Goal: Communication & Community: Answer question/provide support

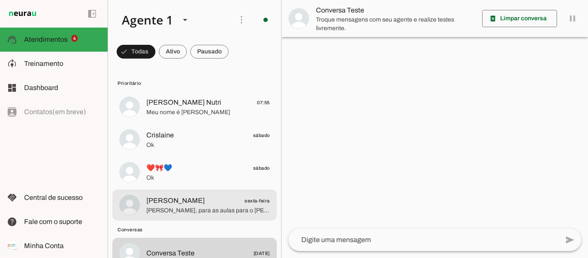
click at [178, 207] on span "[PERSON_NAME], para as aulas para o [PERSON_NAME], qual melhor período do dia p…" at bounding box center [208, 210] width 124 height 9
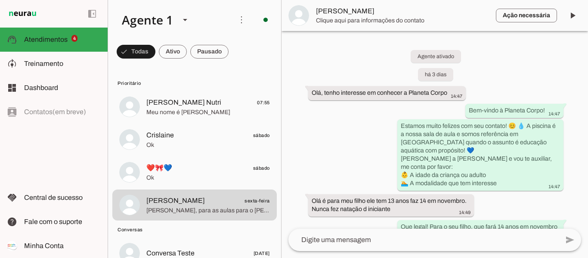
scroll to position [680, 0]
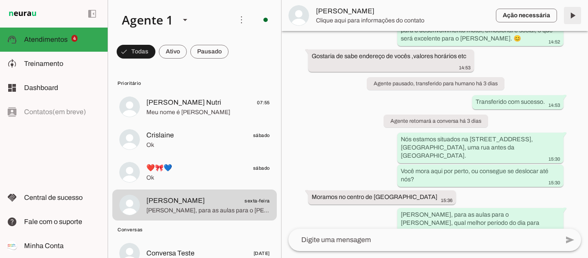
click at [574, 23] on span at bounding box center [573, 15] width 21 height 21
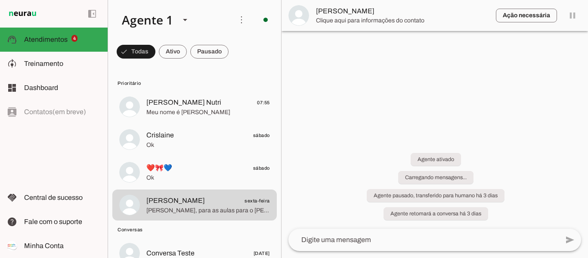
scroll to position [0, 0]
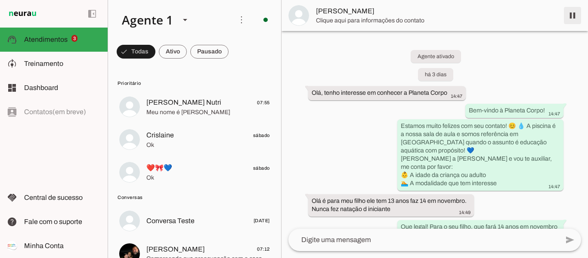
click at [573, 17] on span at bounding box center [573, 15] width 21 height 21
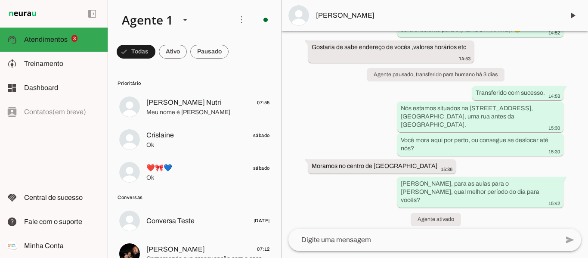
scroll to position [714, 0]
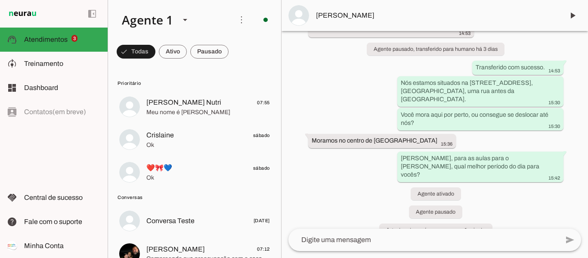
click at [367, 236] on textarea at bounding box center [424, 240] width 271 height 10
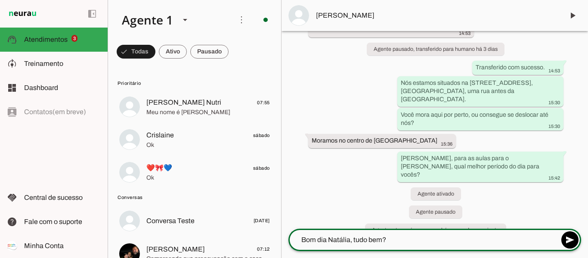
type textarea "Bom dia Natália, tudo bem?"
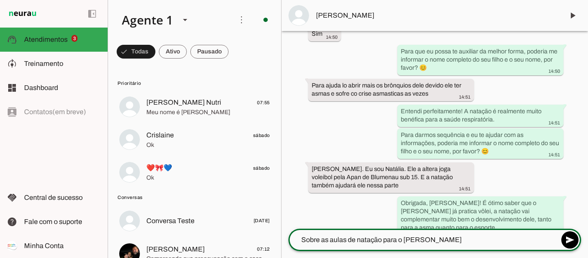
scroll to position [375, 0]
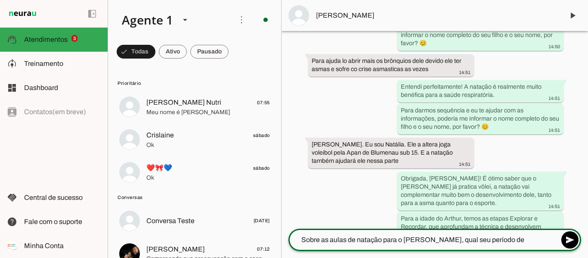
type textarea "Sobre as aulas de natação para o [PERSON_NAME], qual seu período de disponibili…"
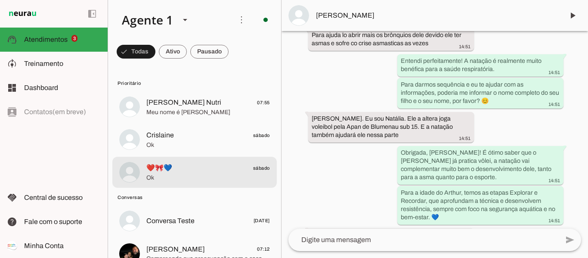
click at [156, 157] on md-item "❤️🎀💙 sábado Ok" at bounding box center [194, 172] width 165 height 31
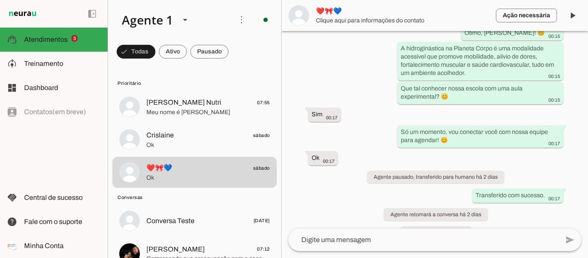
scroll to position [324, 0]
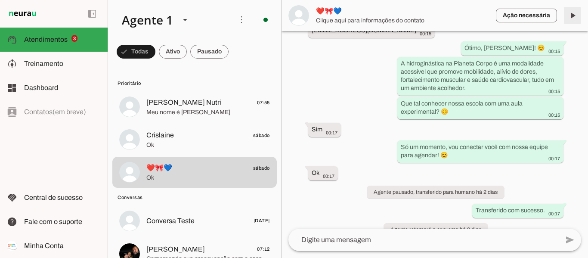
click at [578, 18] on span at bounding box center [573, 15] width 21 height 21
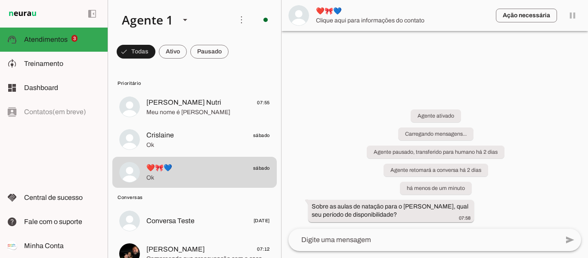
scroll to position [0, 0]
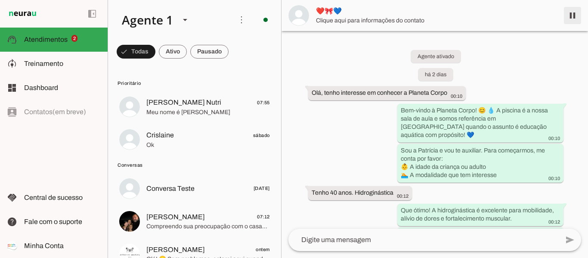
click at [573, 16] on span at bounding box center [573, 15] width 21 height 21
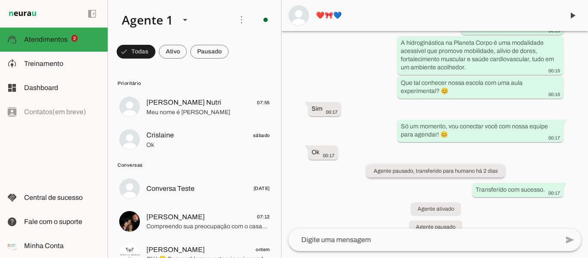
scroll to position [302, 0]
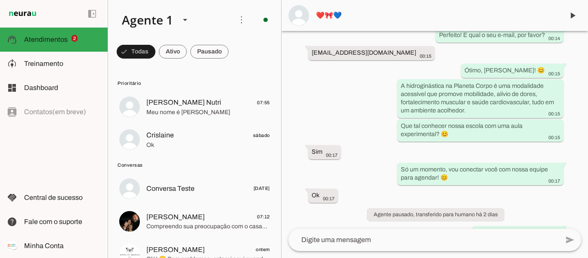
click at [388, 240] on textarea at bounding box center [424, 240] width 271 height 10
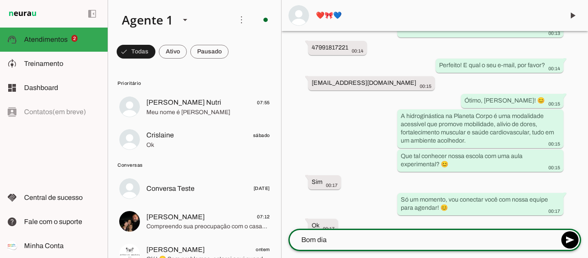
scroll to position [258, 0]
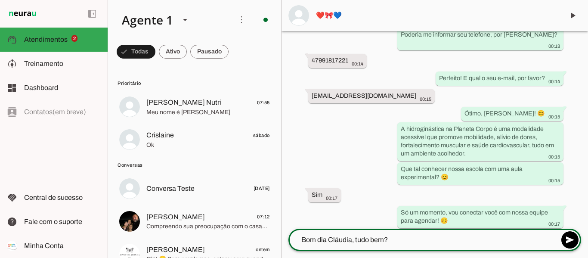
type textarea "Bom dia Cláudia, tudo bem?"
type textarea "Me chamo"
type md-outlined-text-field "Me chamo"
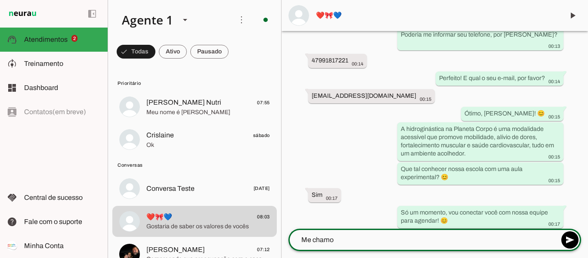
scroll to position [291, 0]
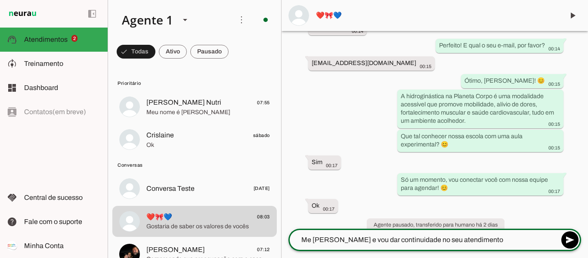
type textarea "Me [PERSON_NAME] e vou dar continuidade no seu atendimento"
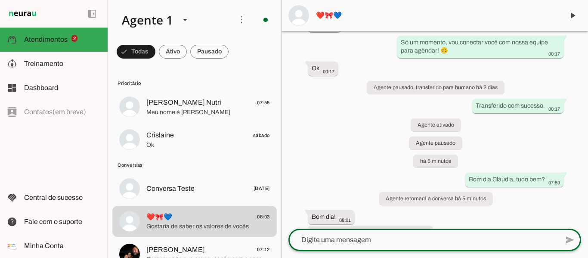
scroll to position [456, 0]
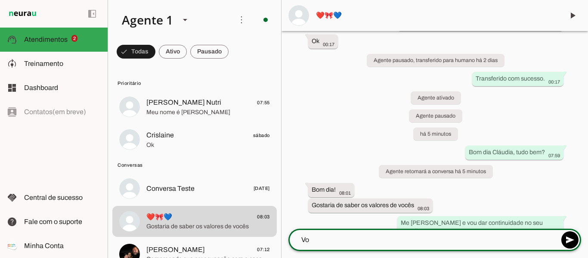
type textarea "V"
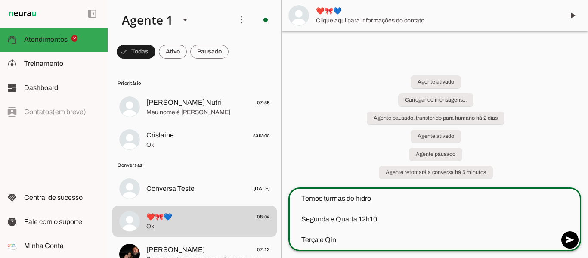
scroll to position [0, 0]
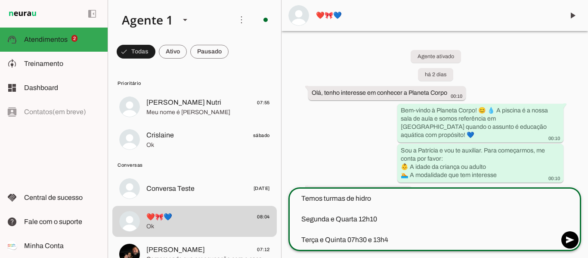
type textarea "Temos turmas de hidro Segunda e Quarta 12h10 Terça e Quinta 07h30 e 13h40"
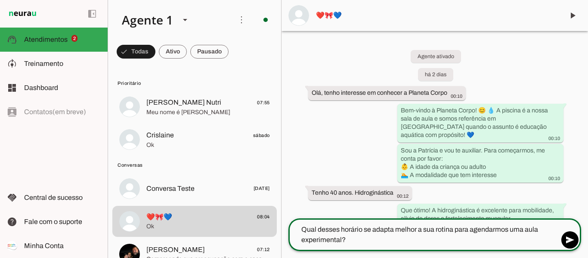
type textarea "Qual desses horário se adapta melhor a sua rotina para agendarmos uma aula expe…"
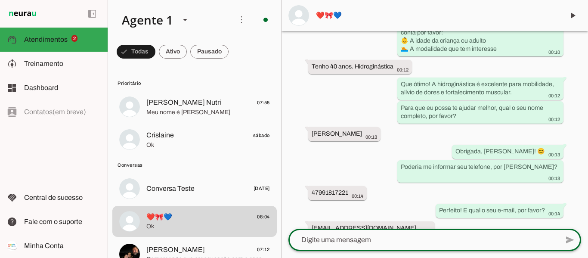
scroll to position [129, 0]
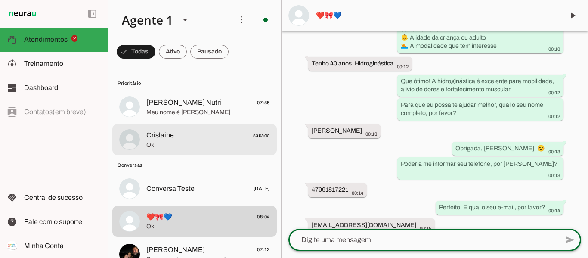
click at [156, 130] on span "Crislaine" at bounding box center [160, 135] width 28 height 10
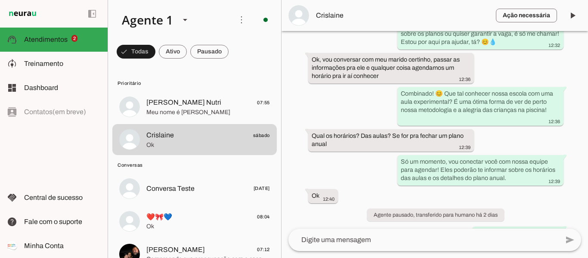
scroll to position [492, 0]
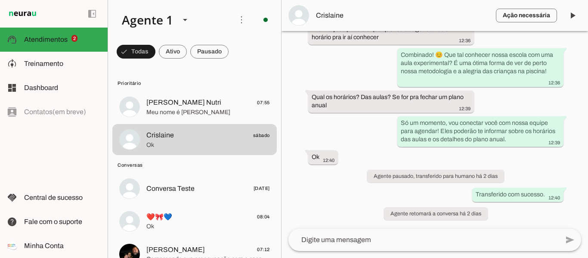
click at [112, 124] on button "Crislaine sábado Ok" at bounding box center [194, 139] width 165 height 31
drag, startPoint x: 576, startPoint y: 1, endPoint x: 578, endPoint y: 11, distance: 10.0
click at [578, 11] on md-item "Ação necessária O Agente detectou que uma ação humana é necessária, resolva a q…" at bounding box center [435, 15] width 307 height 31
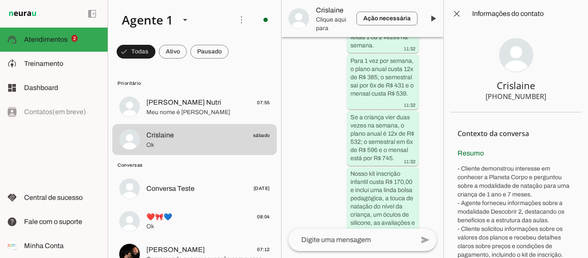
scroll to position [1091, 0]
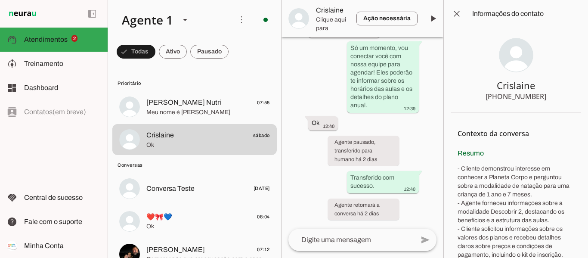
click at [578, 11] on md-item "close Informações do contato" at bounding box center [516, 14] width 144 height 28
click at [448, 16] on span at bounding box center [457, 13] width 21 height 21
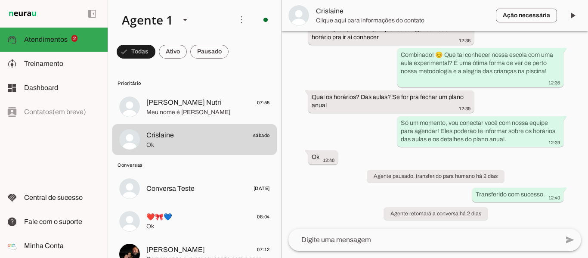
scroll to position [492, 0]
click at [563, 14] on span at bounding box center [573, 15] width 21 height 21
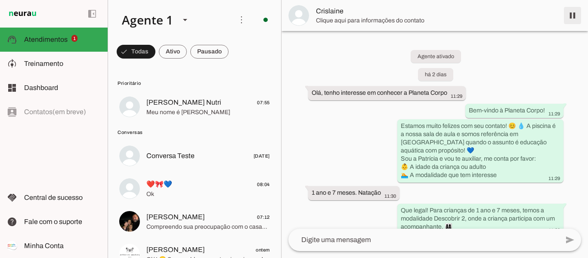
click at [574, 17] on span at bounding box center [573, 15] width 21 height 21
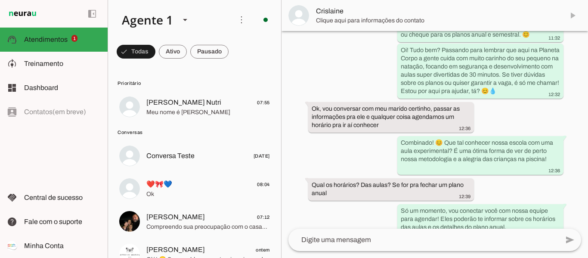
scroll to position [412, 0]
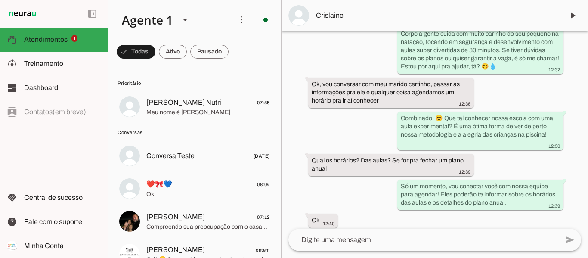
click at [395, 237] on textarea at bounding box center [424, 240] width 271 height 10
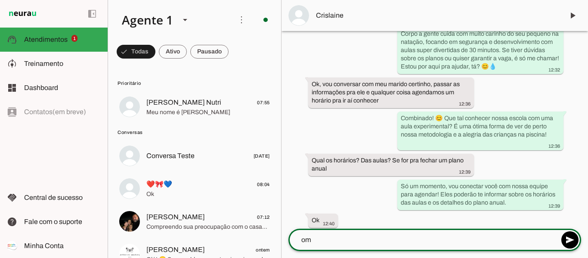
type textarea "o"
type textarea "Bom dia [PERSON_NAME], tudo bem?"
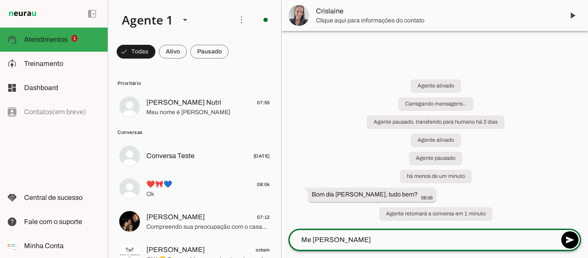
scroll to position [0, 0]
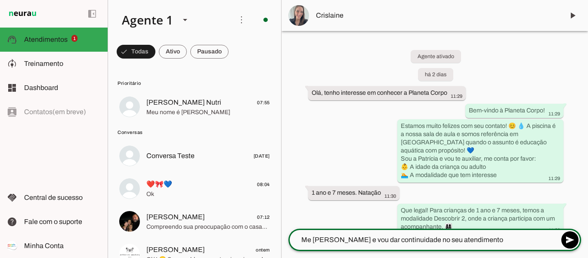
type textarea "Me [PERSON_NAME] e vou dar continuidade no seu atendimento"
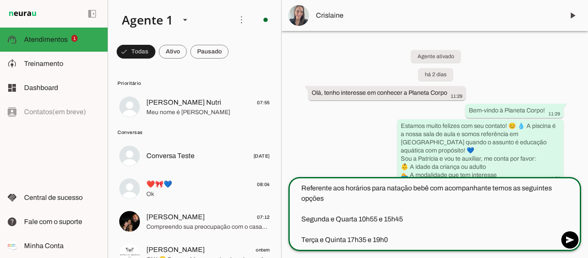
type textarea "Referente aos horários para natação bebê com acompanhante temos as seguintes op…"
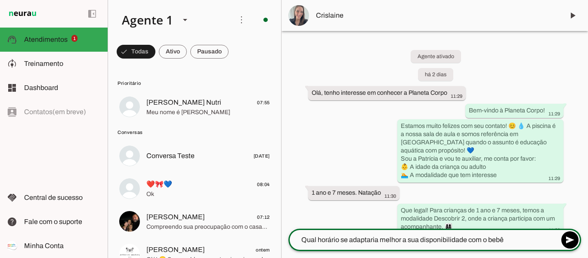
type textarea "Qual horário se adaptaria melhor a sua disponibilidade com o bebê?"
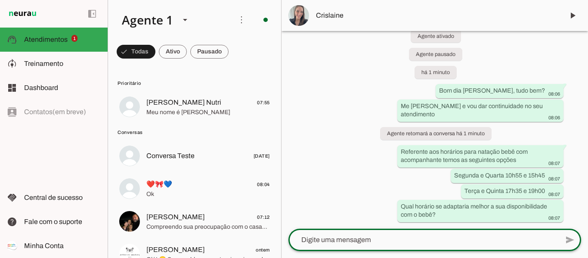
scroll to position [669, 0]
click at [194, 106] on span "[PERSON_NAME] Nutri" at bounding box center [183, 102] width 75 height 10
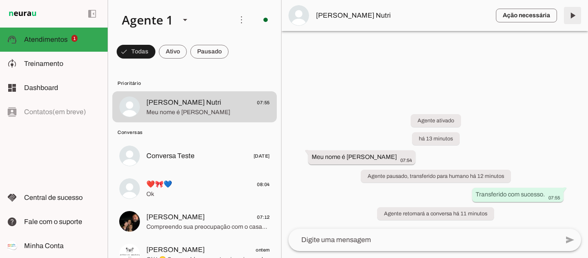
click at [573, 15] on span at bounding box center [573, 15] width 21 height 21
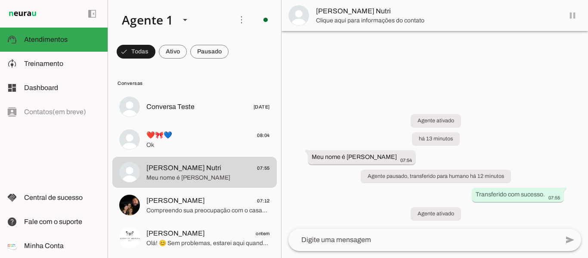
click at [573, 14] on md-item "[PERSON_NAME] Nutri" at bounding box center [435, 15] width 307 height 31
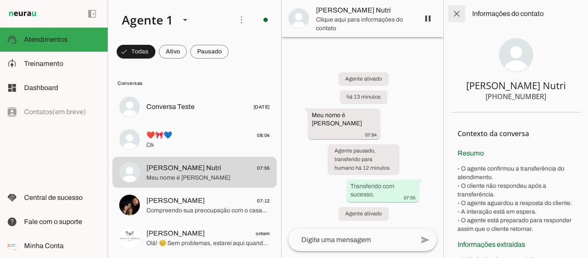
click at [456, 14] on span at bounding box center [457, 13] width 21 height 21
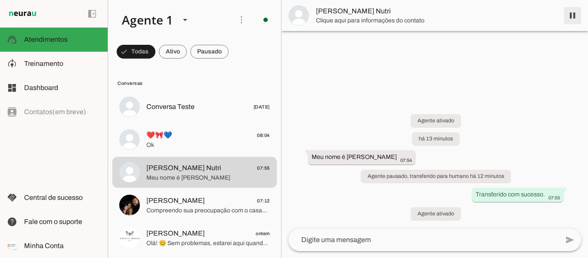
click at [576, 18] on span at bounding box center [573, 15] width 21 height 21
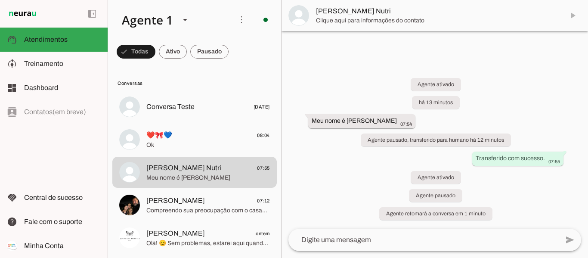
click at [366, 17] on span "Clique aqui para informações do contato" at bounding box center [436, 20] width 241 height 9
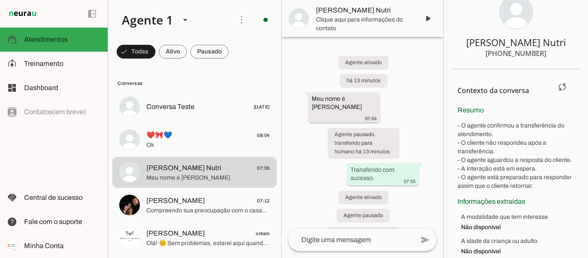
scroll to position [63, 0]
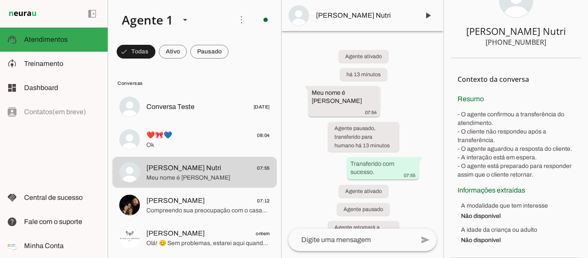
drag, startPoint x: 551, startPoint y: 34, endPoint x: 538, endPoint y: 42, distance: 15.8
click at [507, 35] on section "[PERSON_NAME] Nutri [PHONE_NUMBER]" at bounding box center [516, 15] width 131 height 85
drag, startPoint x: 401, startPoint y: 68, endPoint x: 436, endPoint y: 64, distance: 35.5
click at [402, 68] on div "Agente ativado há 13 minutos Meu nome é Tainara 07:54 Agente pausado, transferi…" at bounding box center [363, 130] width 162 height 198
drag, startPoint x: 541, startPoint y: 35, endPoint x: 507, endPoint y: 32, distance: 35.0
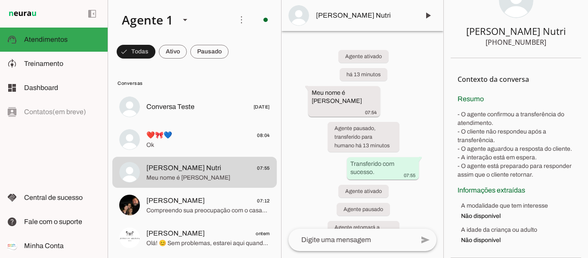
click at [507, 32] on section "[PERSON_NAME] Nutri [PHONE_NUMBER]" at bounding box center [516, 15] width 131 height 85
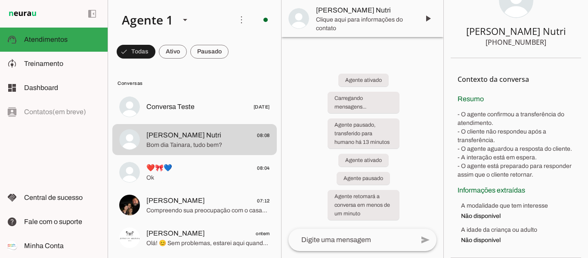
scroll to position [0, 0]
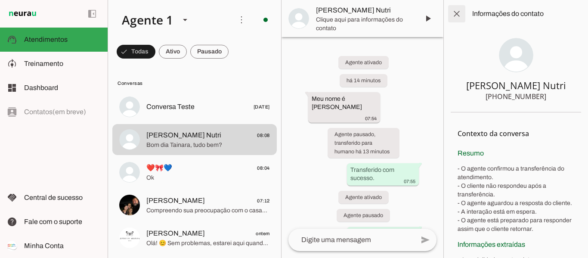
click at [452, 16] on span at bounding box center [457, 13] width 21 height 21
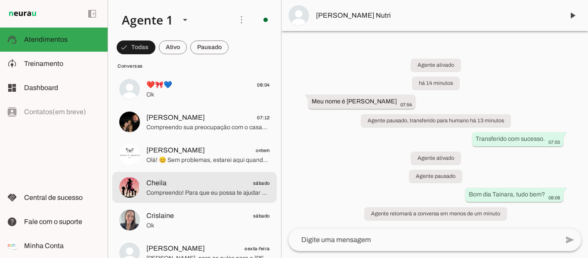
scroll to position [86, 0]
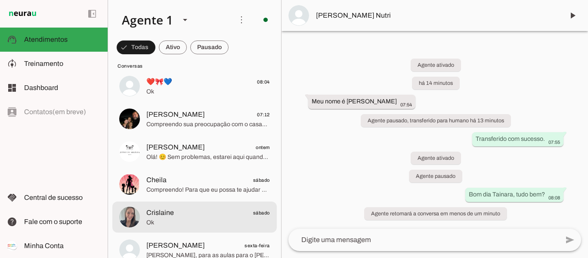
click at [180, 211] on span "Crislaine sábado" at bounding box center [208, 213] width 124 height 11
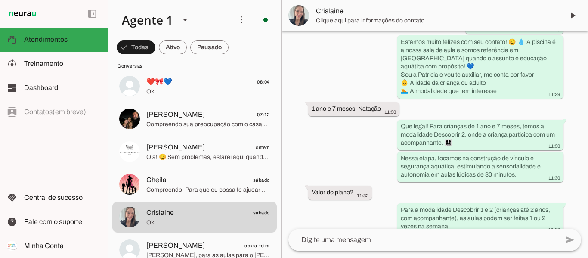
scroll to position [109, 0]
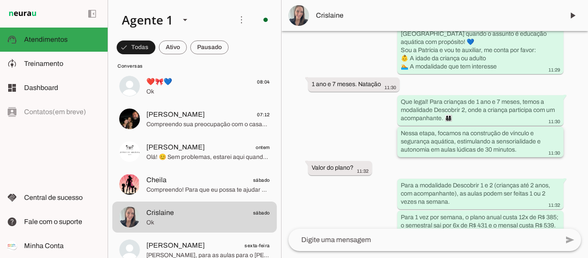
drag, startPoint x: 399, startPoint y: 132, endPoint x: 517, endPoint y: 153, distance: 119.9
click at [517, 153] on whatsapp-message-bubble "Nessa etapa, focamos na construção de vínculo e segurança aquática, estimulando…" at bounding box center [481, 142] width 166 height 31
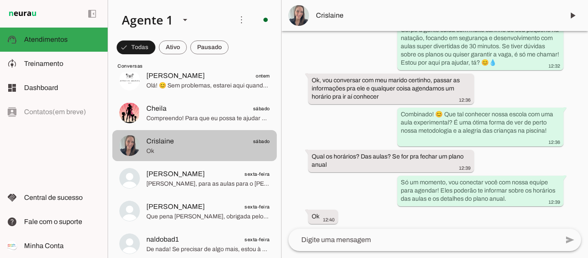
scroll to position [172, 0]
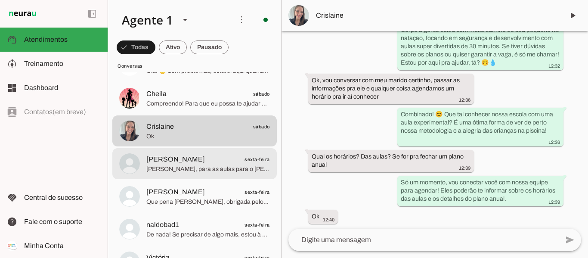
click at [187, 168] on span "[PERSON_NAME], para as aulas para o [PERSON_NAME], qual melhor período do dia p…" at bounding box center [208, 169] width 124 height 9
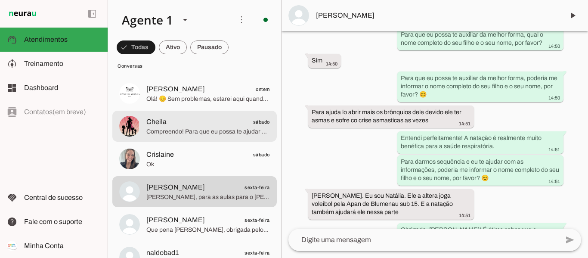
scroll to position [129, 0]
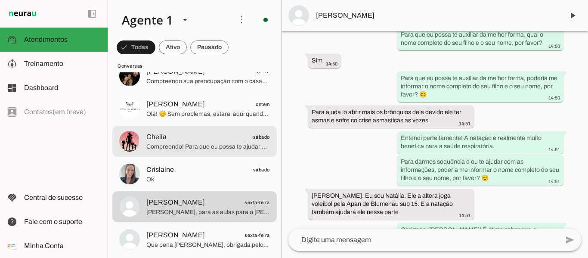
click at [171, 137] on span "Cheila sábado" at bounding box center [208, 137] width 124 height 11
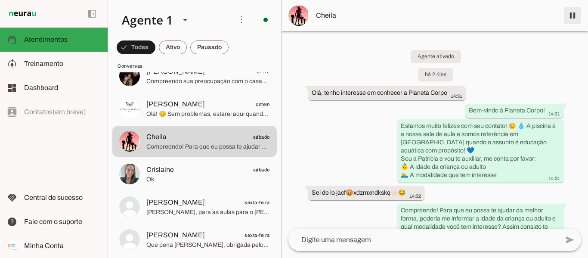
click at [573, 15] on span at bounding box center [573, 15] width 21 height 21
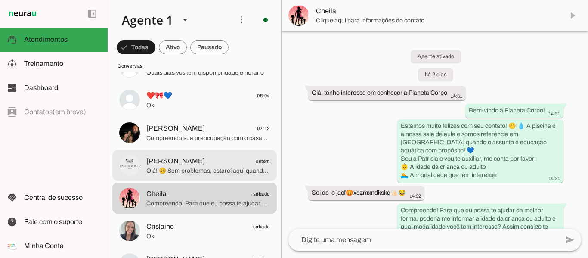
scroll to position [43, 0]
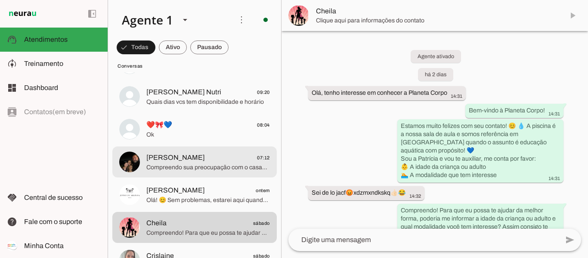
click at [187, 161] on span "[PERSON_NAME] 07:12" at bounding box center [208, 157] width 124 height 11
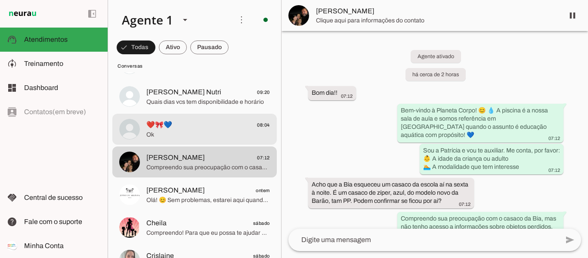
click at [193, 134] on span "Ok" at bounding box center [208, 135] width 124 height 9
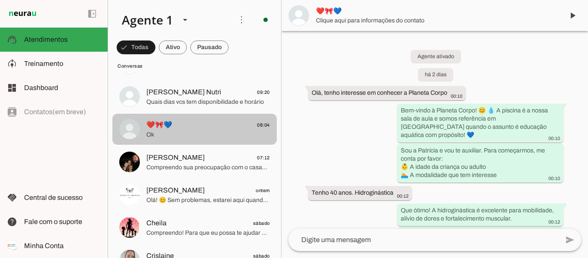
scroll to position [546, 0]
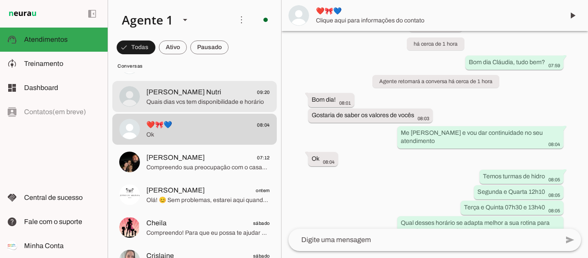
click at [193, 95] on span "[PERSON_NAME] Nutri" at bounding box center [183, 92] width 75 height 10
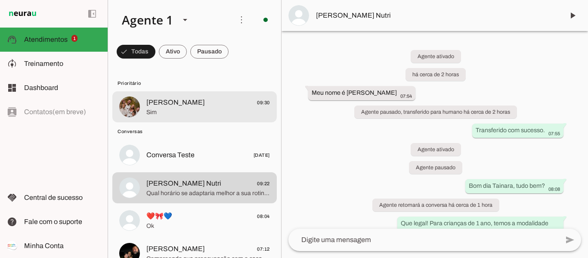
click at [179, 112] on span "Sim" at bounding box center [208, 112] width 124 height 9
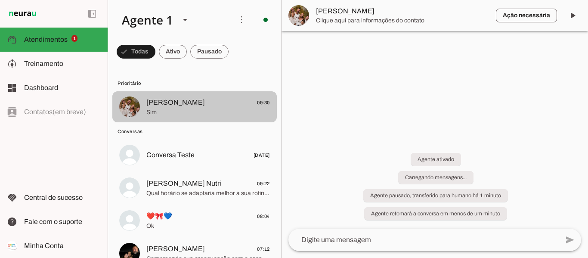
scroll to position [269, 0]
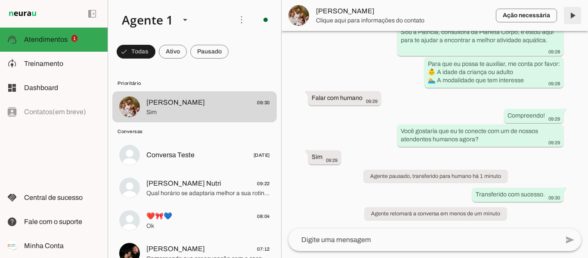
click at [576, 13] on span at bounding box center [573, 15] width 21 height 21
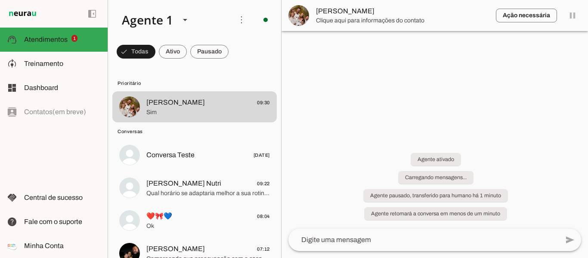
scroll to position [0, 0]
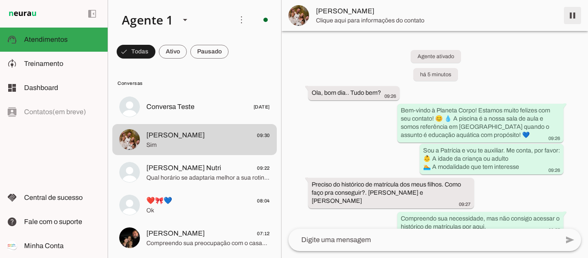
click at [573, 16] on span at bounding box center [573, 15] width 21 height 21
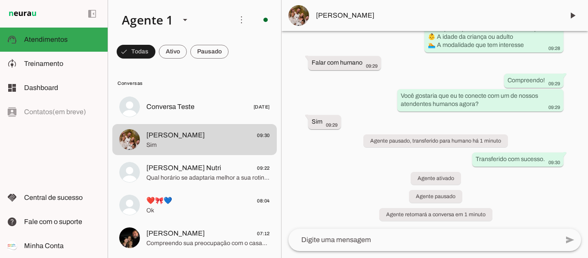
scroll to position [305, 0]
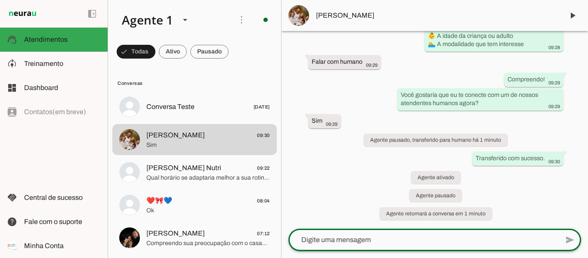
click at [445, 240] on textarea at bounding box center [424, 240] width 271 height 10
type textarea "Oi Paulo, bom dia!"
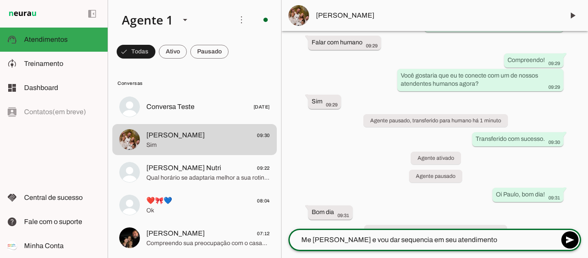
scroll to position [342, 0]
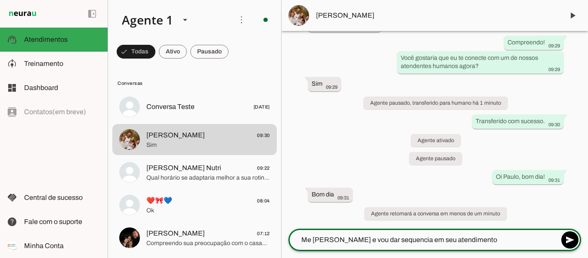
type textarea "Me [PERSON_NAME] e vou dar sequencia em seu atendimento"
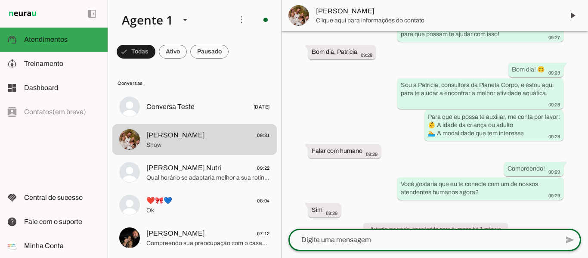
scroll to position [386, 0]
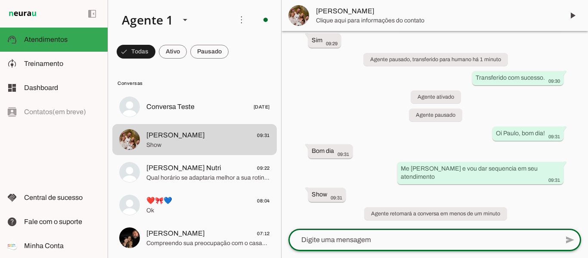
click at [383, 237] on textarea at bounding box center [424, 240] width 271 height 10
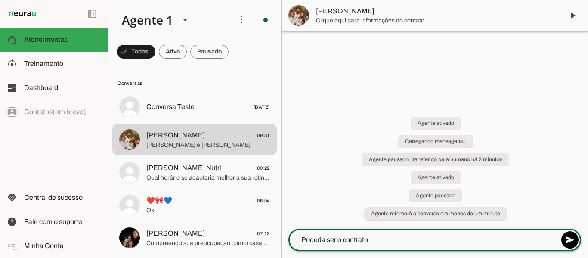
scroll to position [0, 0]
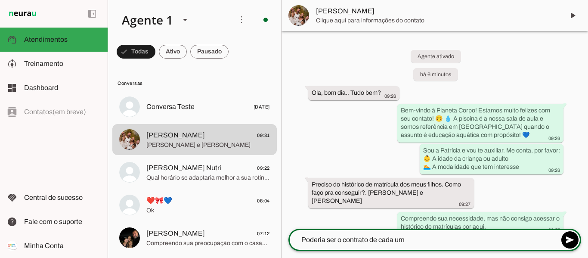
type textarea "Poderia ser o contrato de cada um?"
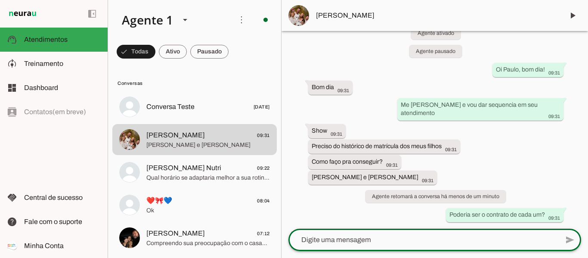
scroll to position [450, 0]
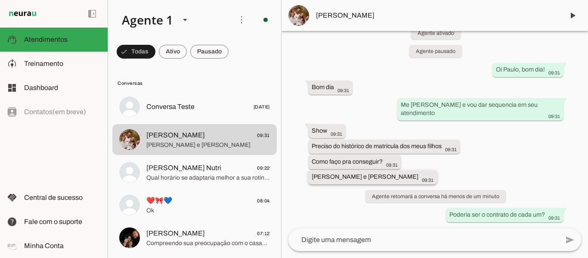
drag, startPoint x: 311, startPoint y: 176, endPoint x: 364, endPoint y: 175, distance: 52.1
click at [0, 0] on slot "[PERSON_NAME] e [PERSON_NAME]" at bounding box center [0, 0] width 0 height 0
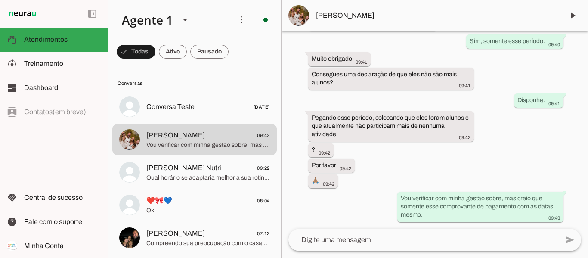
drag, startPoint x: 364, startPoint y: 13, endPoint x: 316, endPoint y: 16, distance: 48.3
click at [316, 16] on span "[PERSON_NAME]" at bounding box center [436, 15] width 241 height 10
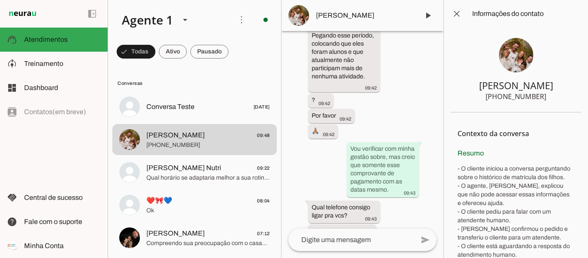
scroll to position [1628, 0]
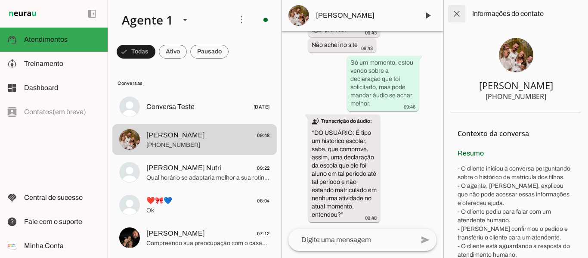
click at [455, 17] on span at bounding box center [457, 13] width 21 height 21
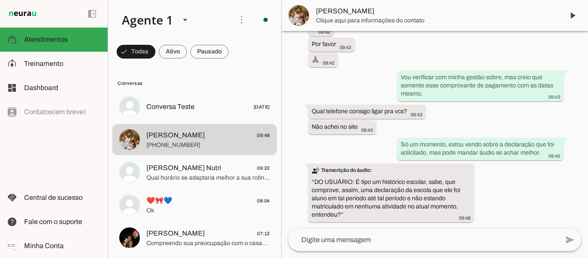
scroll to position [971, 0]
drag, startPoint x: 356, startPoint y: 179, endPoint x: 339, endPoint y: 215, distance: 40.1
click at [0, 0] on slot "transcribe Transcrição do áudio: “ DO USUÁRIO: É tipo um histórico escolar, sab…" at bounding box center [0, 0] width 0 height 0
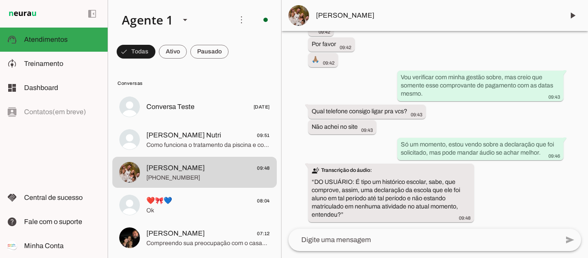
click at [341, 243] on textarea at bounding box center [424, 240] width 271 height 10
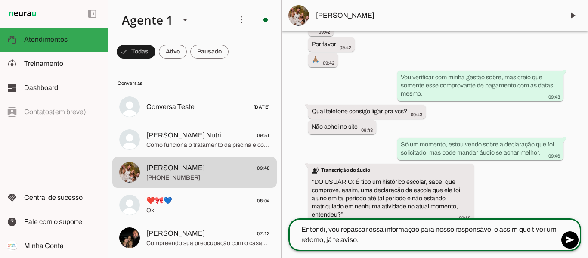
type textarea "Entendi, vou repassar essa informação para nosso responsável e assim que tiver …"
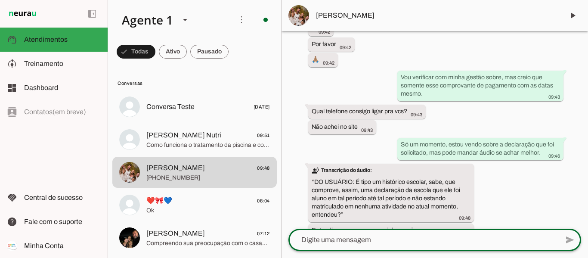
scroll to position [1003, 0]
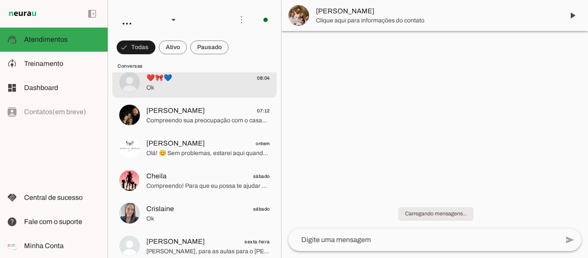
scroll to position [129, 0]
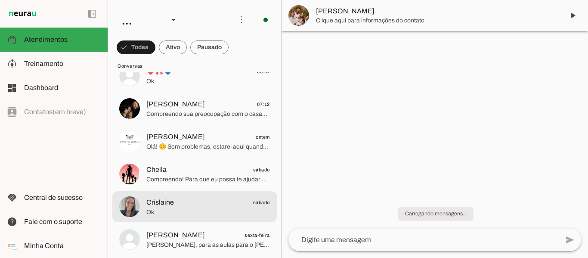
click at [185, 196] on md-item "Crislaine sábado Ok" at bounding box center [194, 206] width 165 height 31
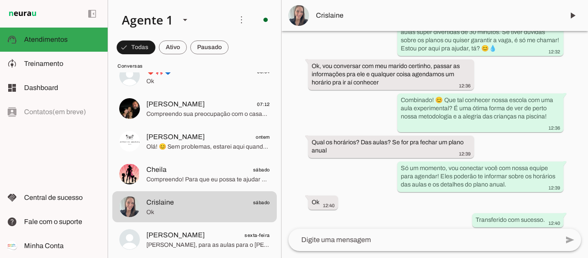
scroll to position [529, 0]
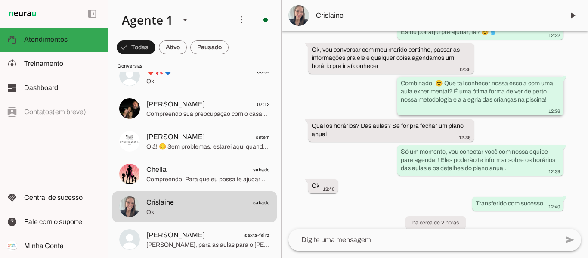
drag, startPoint x: 445, startPoint y: 98, endPoint x: 546, endPoint y: 113, distance: 102.7
click at [546, 113] on div "Combinado! 😊 Que tal conhecer nossa escola com uma aula experimental? É uma óti…" at bounding box center [480, 96] width 159 height 35
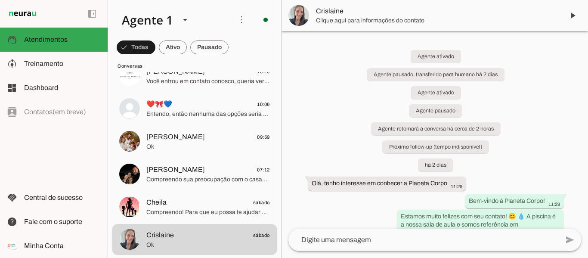
scroll to position [0, 0]
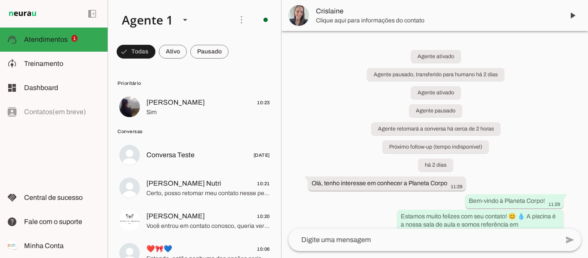
click at [172, 109] on span "Sim" at bounding box center [208, 112] width 124 height 9
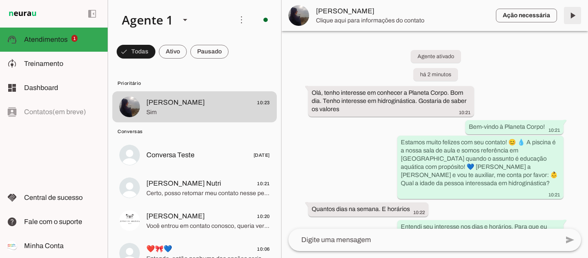
click at [570, 9] on span at bounding box center [573, 15] width 21 height 21
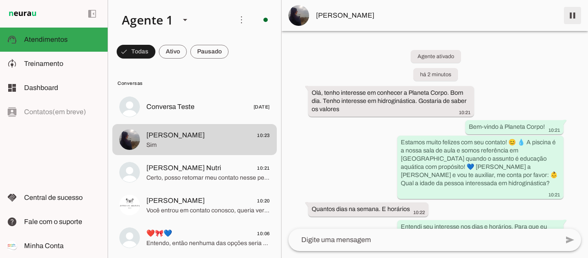
click at [572, 16] on span at bounding box center [573, 15] width 21 height 21
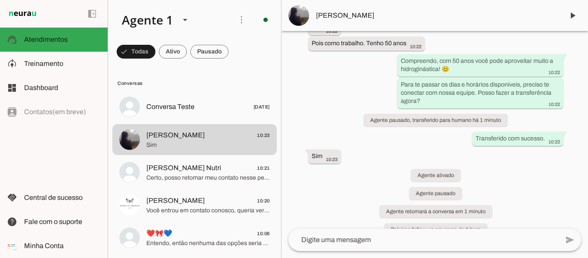
scroll to position [265, 0]
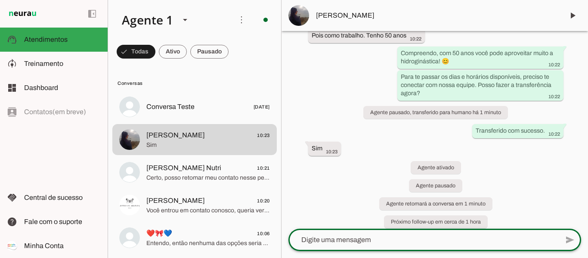
click at [380, 240] on textarea at bounding box center [424, 240] width 271 height 10
type textarea "P"
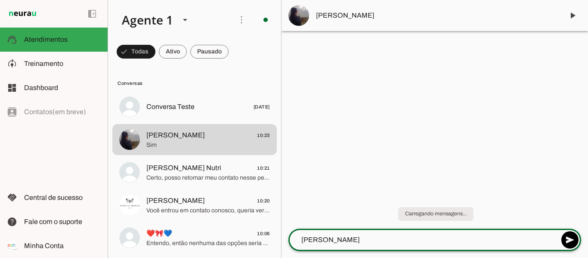
type textarea "Oi Elisângela"
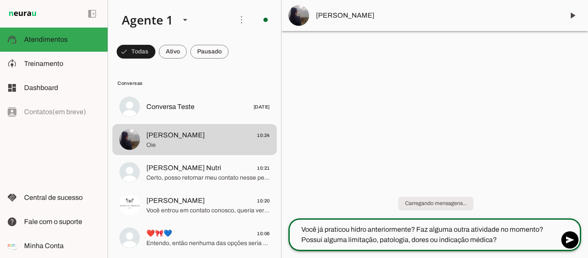
type textarea "Você já praticou hidro anteriormente? Faz alguma outra atividade no momento? Po…"
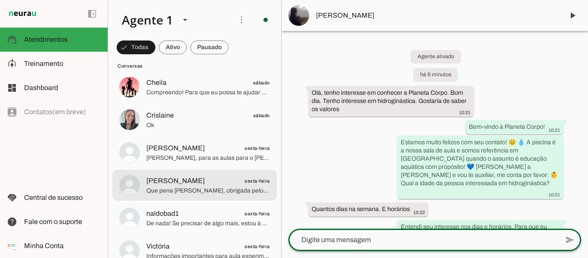
scroll to position [258, 0]
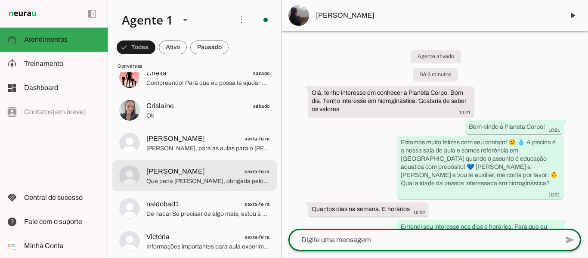
click at [184, 181] on span "Que pena [PERSON_NAME], obrigada pelo seu retorno e interesse" at bounding box center [208, 181] width 124 height 9
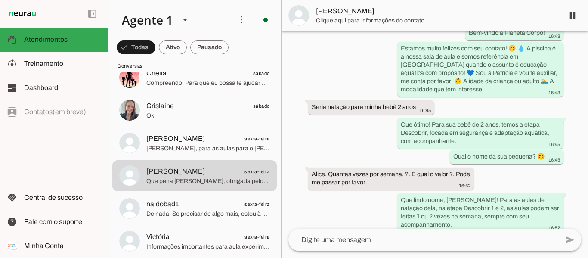
scroll to position [215, 0]
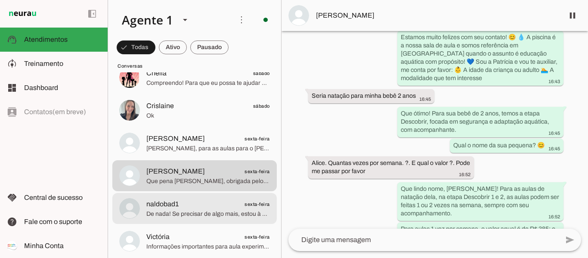
click at [161, 208] on span "naldobad1" at bounding box center [162, 204] width 32 height 10
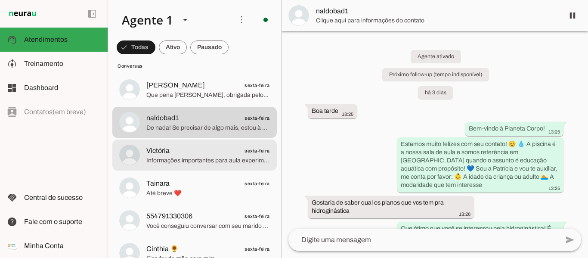
scroll to position [388, 0]
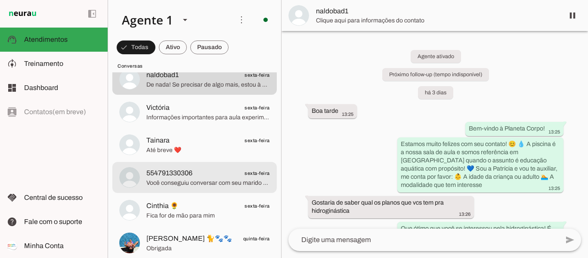
click at [179, 174] on span "554791330306" at bounding box center [169, 173] width 46 height 10
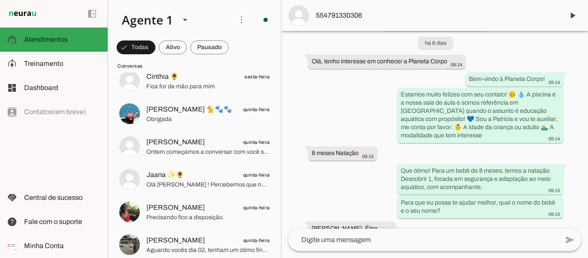
scroll to position [129, 0]
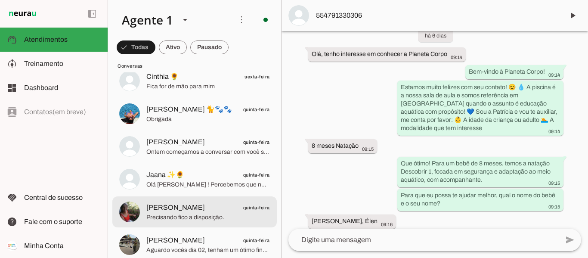
click at [175, 210] on span "[PERSON_NAME]" at bounding box center [175, 207] width 59 height 10
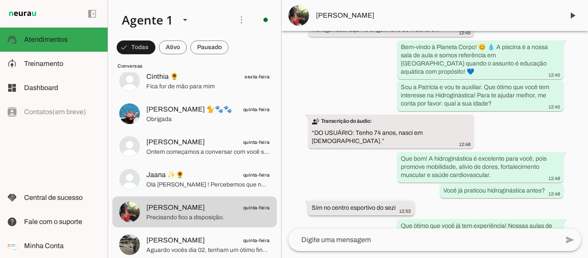
scroll to position [203, 0]
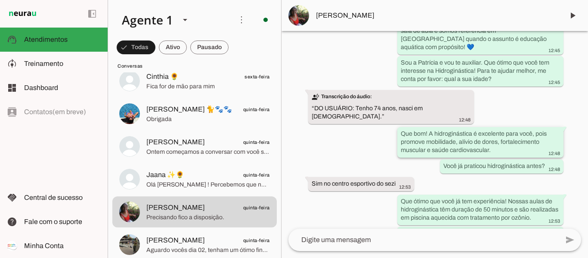
drag, startPoint x: 429, startPoint y: 117, endPoint x: 529, endPoint y: 131, distance: 101.7
click at [529, 131] on div "Que bom! A hidroginástica é excelente para você, pois promove mobilidade, alívi…" at bounding box center [480, 143] width 159 height 27
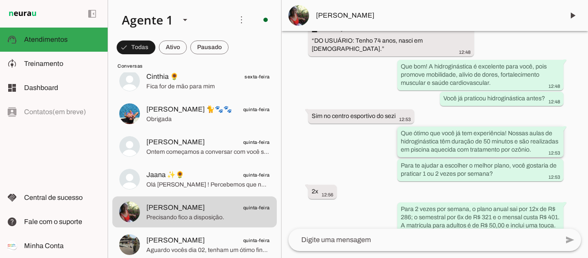
scroll to position [295, 0]
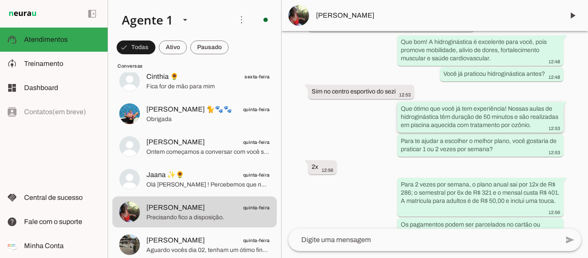
drag, startPoint x: 401, startPoint y: 92, endPoint x: 464, endPoint y: 115, distance: 66.9
click at [464, 115] on div "Que ótimo que você já tem experiência! Nossas aulas de hidroginástica têm duraç…" at bounding box center [480, 118] width 159 height 27
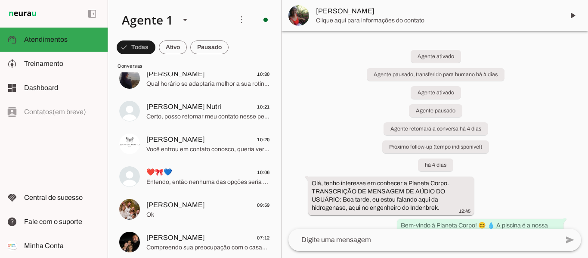
scroll to position [0, 0]
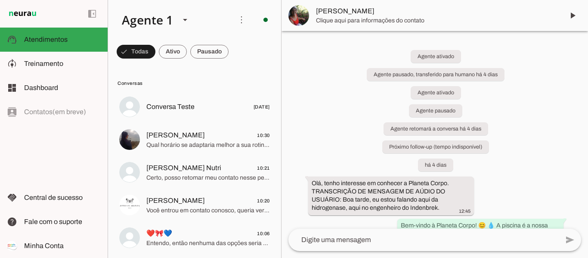
click at [174, 144] on span "Qual horário se adaptaria melhor a sua rotina?" at bounding box center [208, 145] width 124 height 9
